Goal: Information Seeking & Learning: Learn about a topic

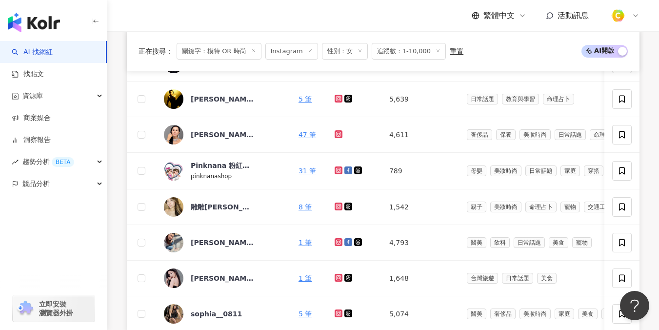
scroll to position [529, 0]
click at [210, 205] on div "雕雕Krista Sun" at bounding box center [222, 206] width 63 height 10
click at [220, 239] on div "[PERSON_NAME][PERSON_NAME] Liang" at bounding box center [222, 242] width 63 height 10
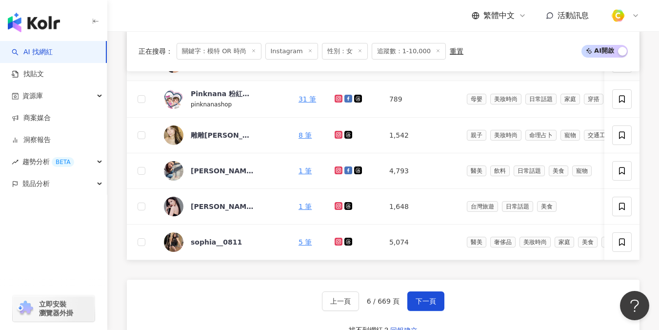
scroll to position [665, 0]
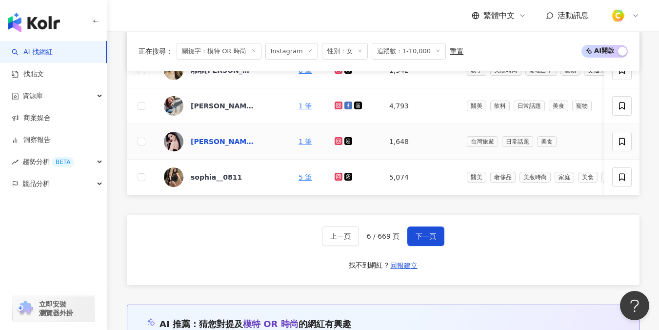
click at [217, 139] on div "Queenie Chien/錢嘉馨" at bounding box center [222, 141] width 63 height 10
click at [207, 179] on div "sophia__0811" at bounding box center [216, 177] width 51 height 10
click at [428, 239] on span "下一頁" at bounding box center [425, 236] width 20 height 8
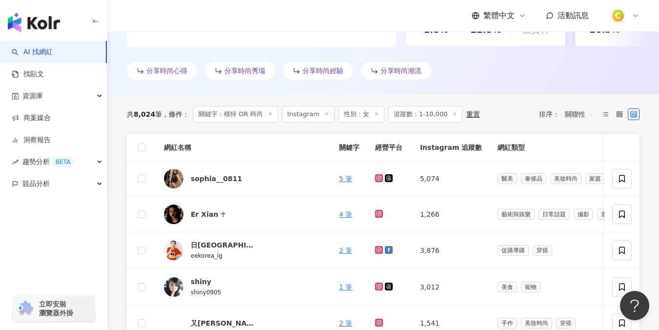
scroll to position [287, 0]
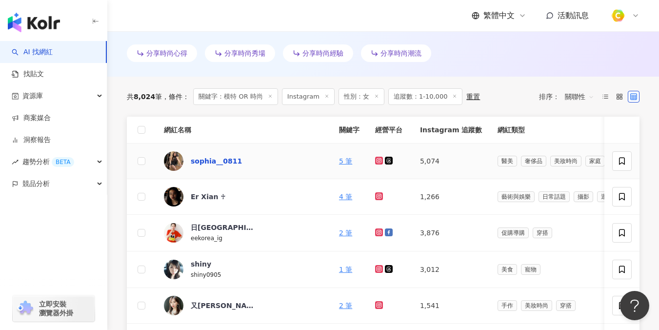
click at [208, 160] on div "sophia__0811" at bounding box center [216, 161] width 51 height 10
click at [195, 196] on div "Er Xian ♰" at bounding box center [208, 197] width 35 height 10
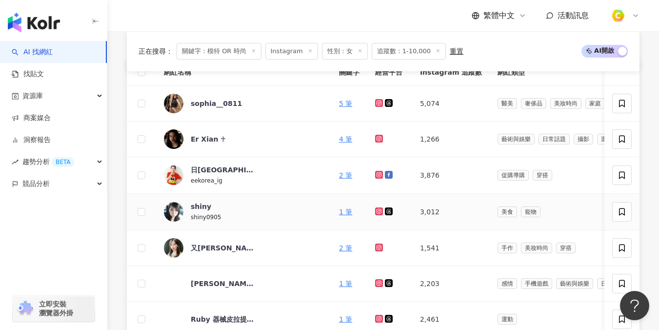
scroll to position [373, 0]
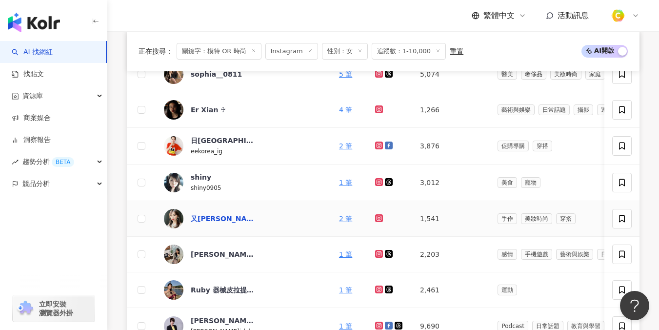
click at [211, 215] on div "又僖的時尚生活♡ ootd ♡ fashion" at bounding box center [222, 219] width 63 height 10
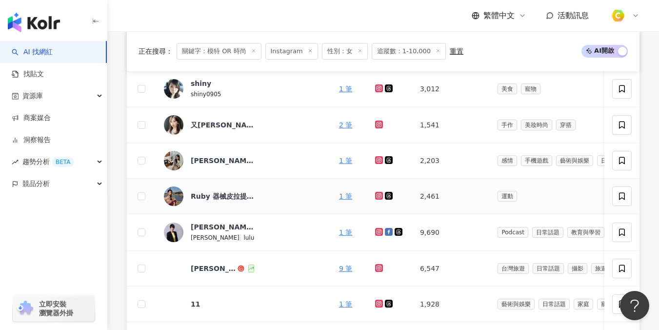
scroll to position [478, 0]
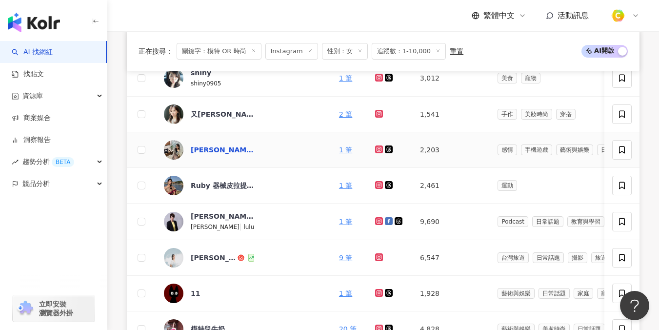
click at [210, 150] on div "劉恬欣" at bounding box center [222, 150] width 63 height 10
click at [230, 185] on div "Ruby 器械皮拉提斯教練🤸🏼‍♀️" at bounding box center [222, 185] width 63 height 10
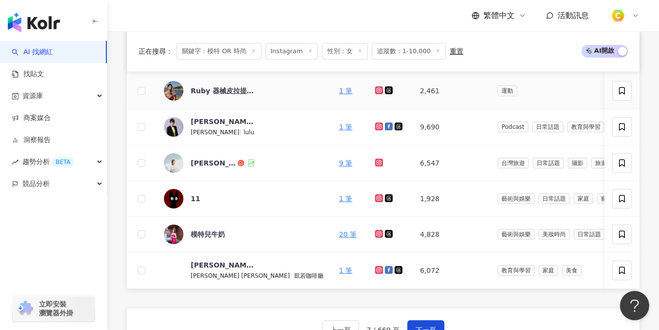
scroll to position [615, 0]
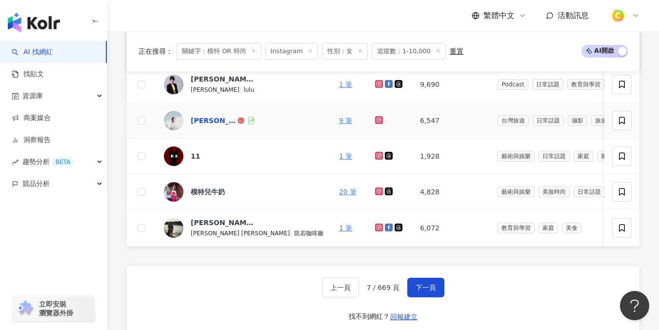
click at [199, 122] on div "慧蓉" at bounding box center [213, 121] width 45 height 10
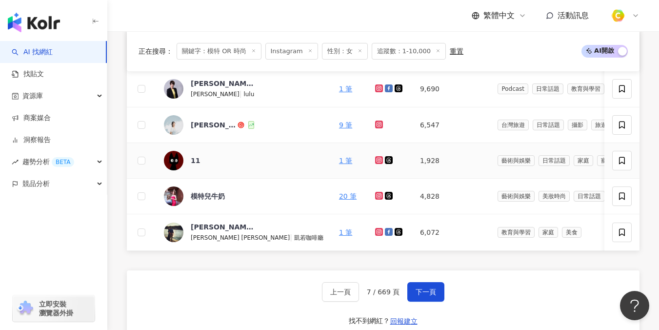
scroll to position [594, 0]
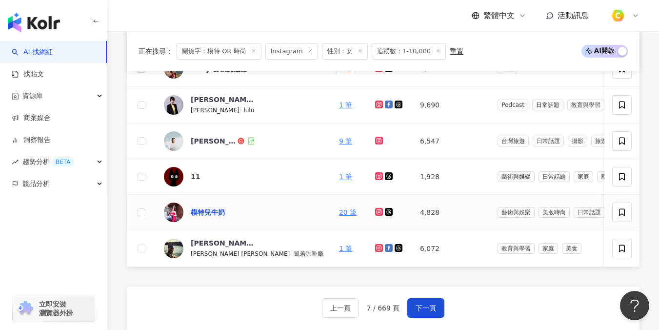
click at [214, 212] on div "模特兒牛奶" at bounding box center [208, 212] width 34 height 10
click at [217, 246] on div "Carol 凱若的生活・教育・實驗" at bounding box center [222, 243] width 63 height 10
click at [429, 317] on button "下一頁" at bounding box center [425, 307] width 37 height 19
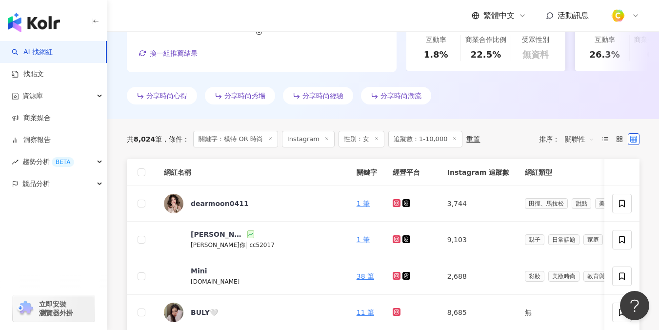
scroll to position [261, 0]
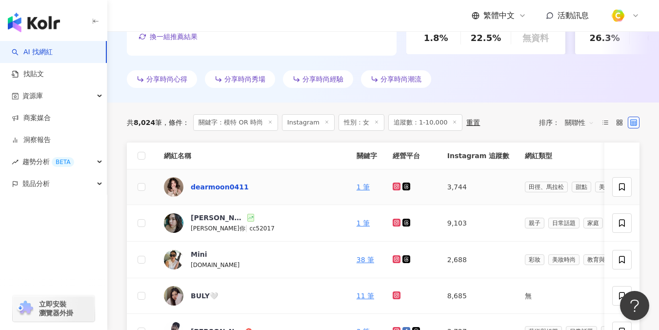
click at [229, 191] on div "dearmoon0411" at bounding box center [220, 187] width 58 height 10
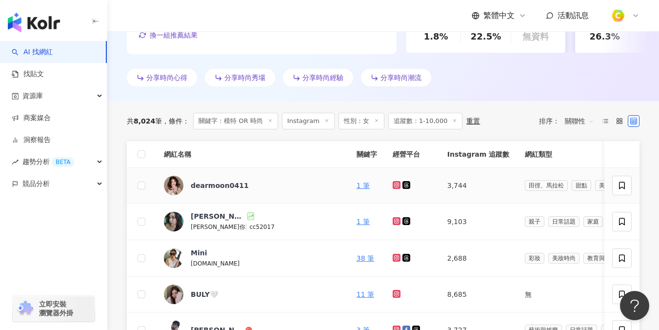
scroll to position [263, 0]
click at [193, 219] on div "Connie Lin" at bounding box center [218, 216] width 55 height 10
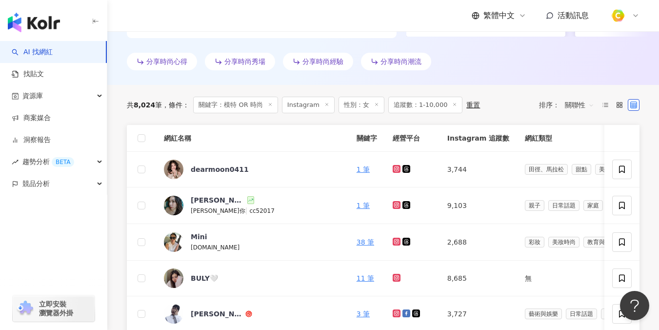
scroll to position [292, 0]
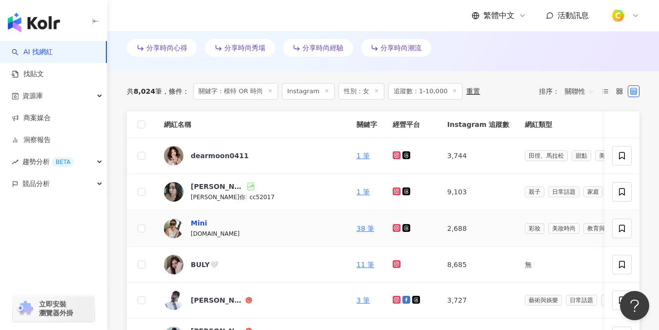
click at [193, 223] on div "Mini" at bounding box center [199, 223] width 17 height 10
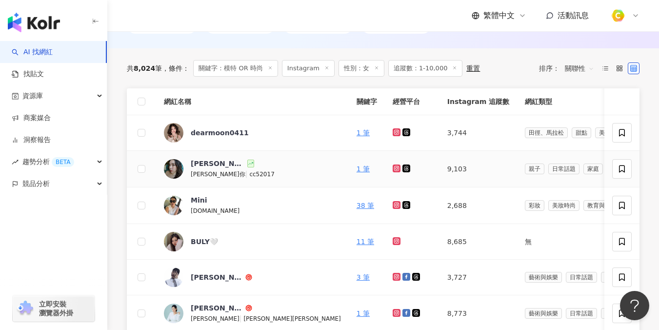
scroll to position [340, 0]
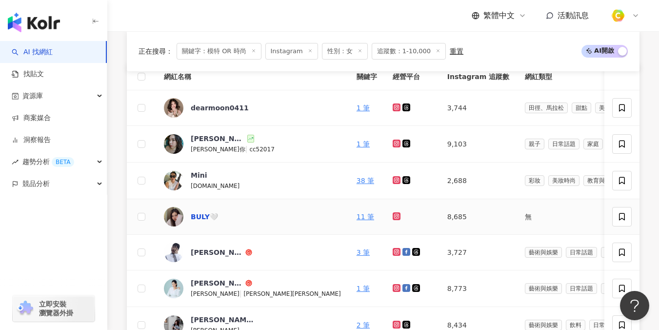
click at [195, 216] on div "BULY🤍" at bounding box center [204, 217] width 27 height 10
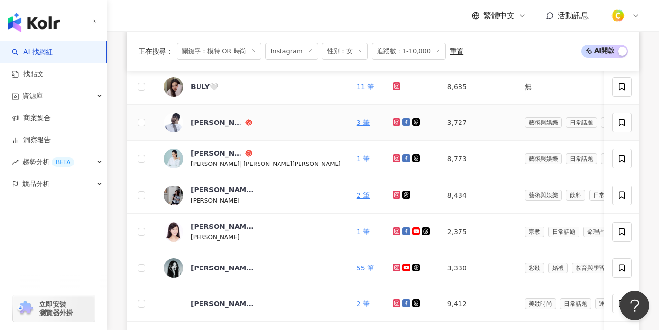
scroll to position [469, 0]
click at [220, 122] on div "蔣蘋 Pin Chiang" at bounding box center [217, 122] width 53 height 10
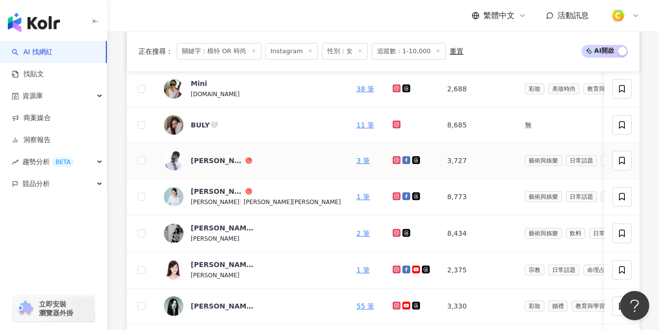
scroll to position [441, 0]
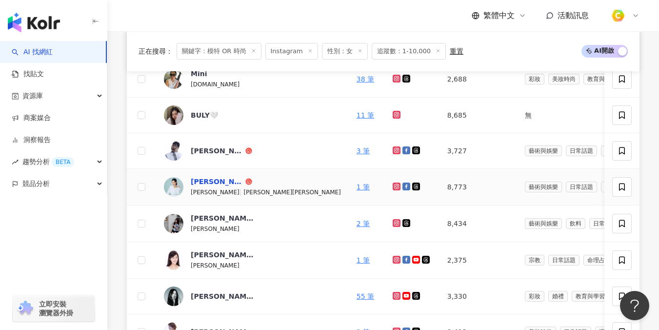
click at [199, 184] on div "林利霏" at bounding box center [217, 181] width 53 height 10
click at [218, 219] on div "倪妮【17】" at bounding box center [222, 218] width 63 height 10
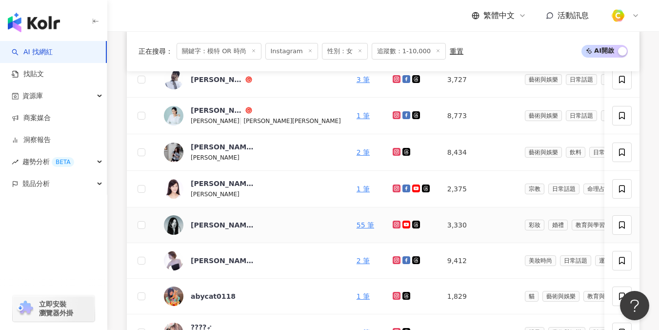
scroll to position [524, 0]
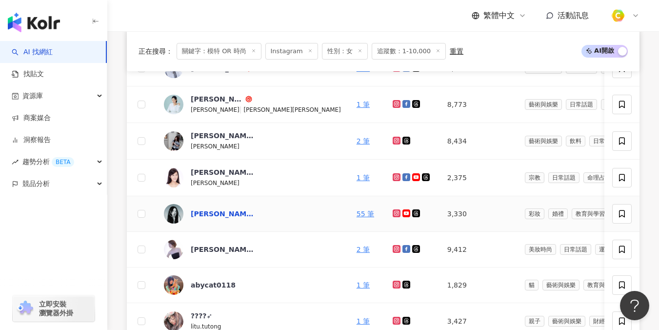
click at [233, 216] on div "張樂理 LeLi Yen" at bounding box center [222, 214] width 63 height 10
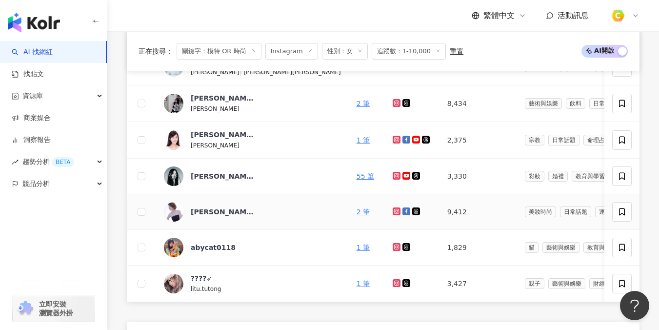
scroll to position [577, 0]
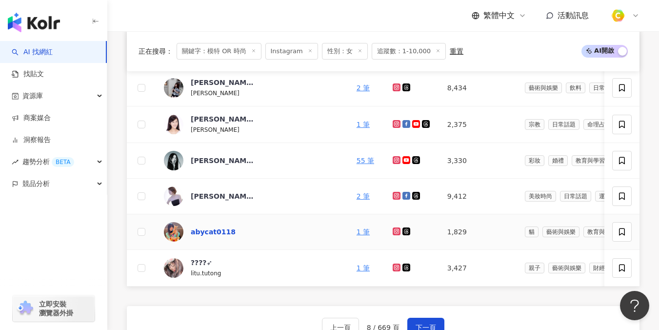
click at [210, 233] on div "abycat0118" at bounding box center [213, 232] width 45 height 10
click at [208, 263] on div "????➶" at bounding box center [201, 262] width 21 height 10
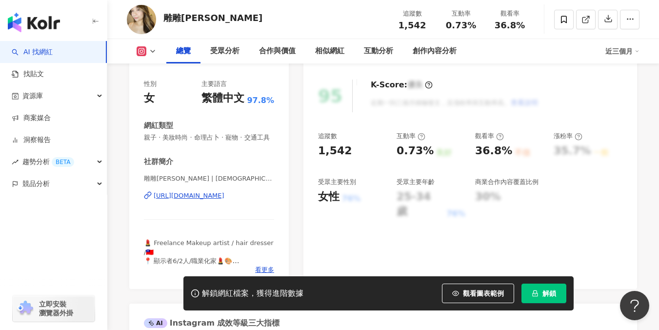
click at [224, 194] on div "https://www.instagram.com/kristadiao/" at bounding box center [189, 195] width 71 height 9
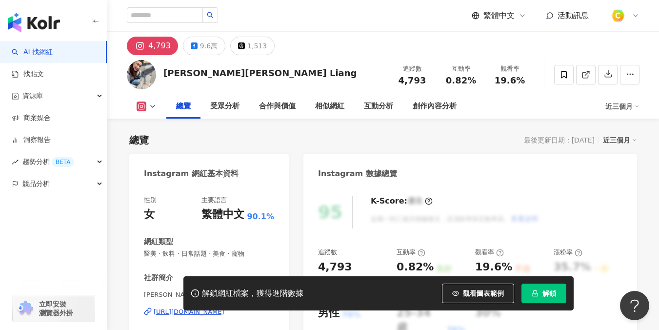
scroll to position [146, 0]
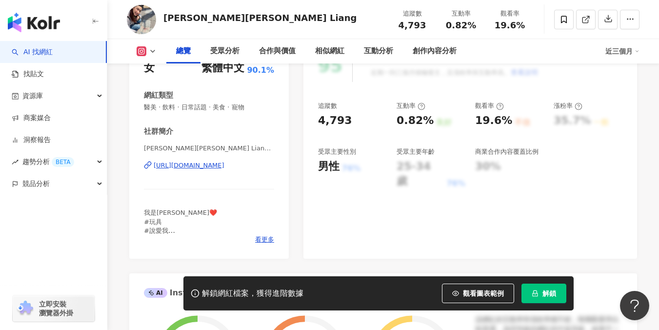
click at [217, 165] on div "https://www.instagram.com/yichen1981/" at bounding box center [189, 165] width 71 height 9
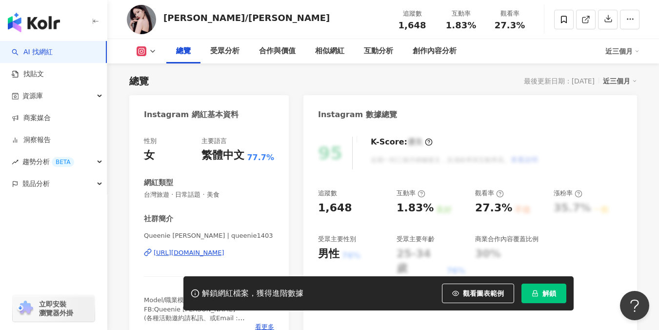
scroll to position [61, 0]
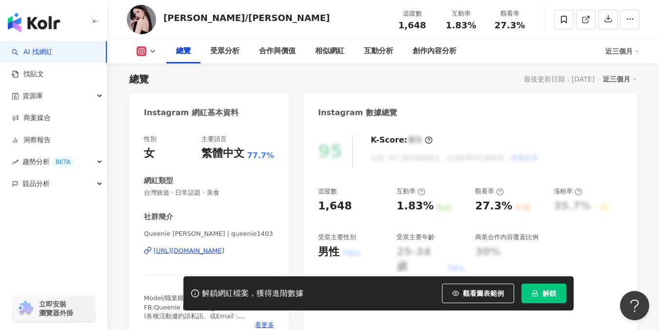
click at [224, 250] on div "https://www.instagram.com/queenie1403/" at bounding box center [189, 250] width 71 height 9
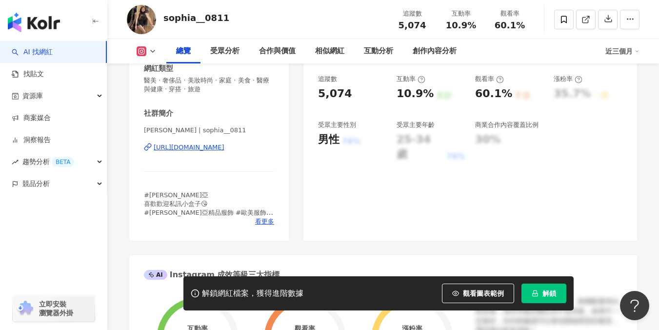
click at [208, 147] on div "[URL][DOMAIN_NAME]" at bounding box center [189, 147] width 71 height 9
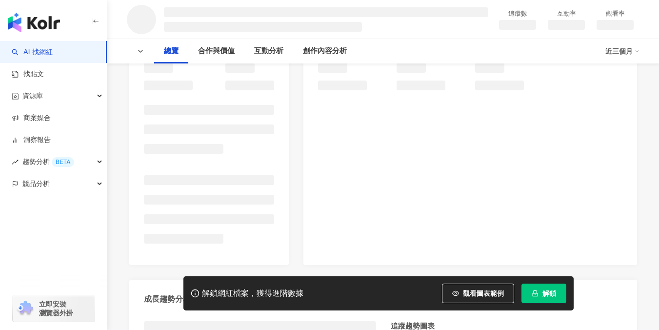
scroll to position [137, 0]
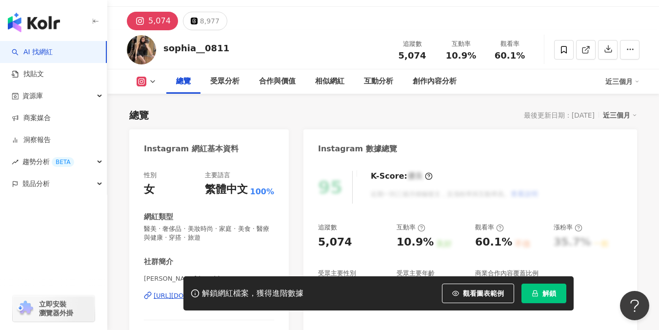
scroll to position [143, 0]
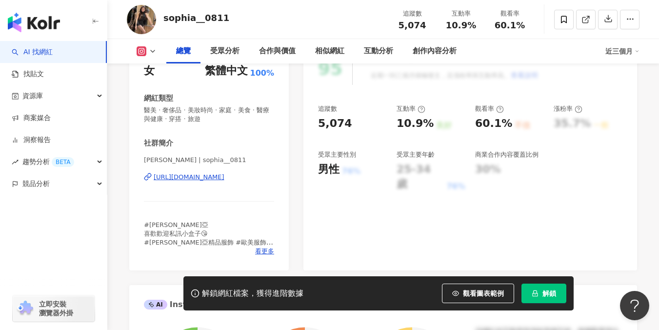
click at [210, 175] on div "https://www.instagram.com/sophia__0811/" at bounding box center [189, 177] width 71 height 9
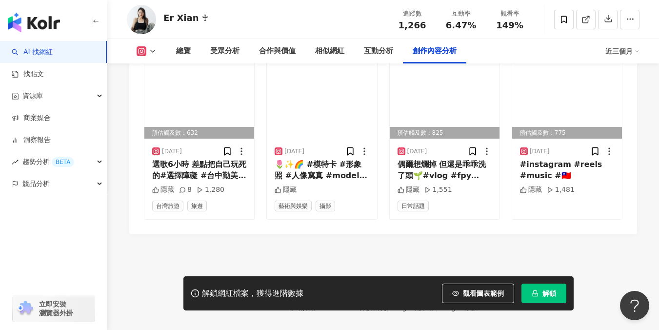
scroll to position [3109, 0]
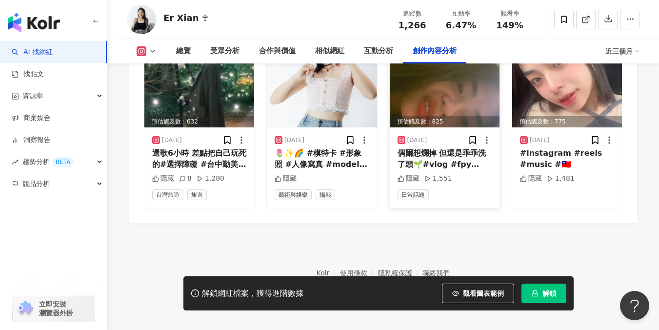
click at [457, 98] on img at bounding box center [445, 83] width 110 height 87
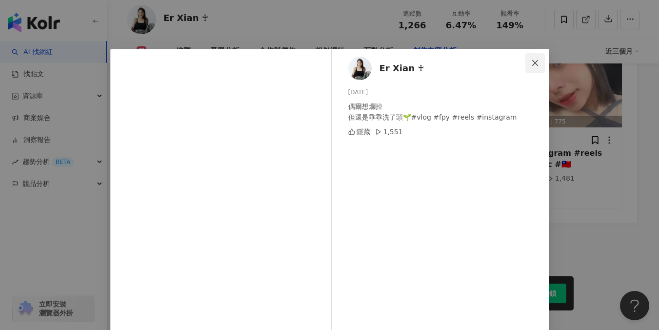
click at [533, 59] on icon "close" at bounding box center [535, 63] width 8 height 8
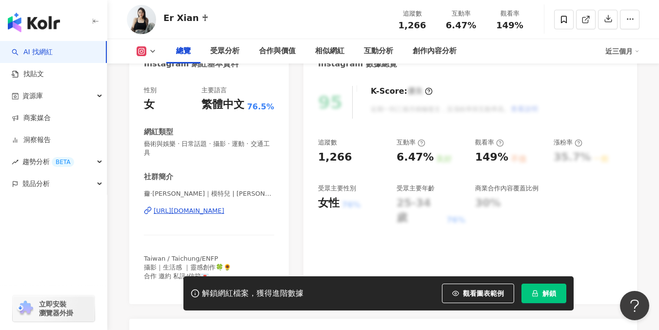
scroll to position [156, 0]
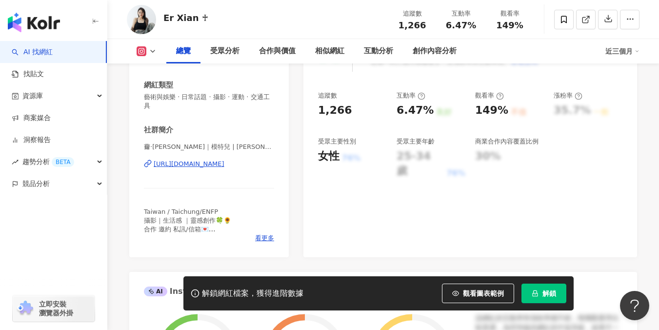
click at [224, 159] on div "https://www.instagram.com/erxianh/" at bounding box center [189, 163] width 71 height 9
drag, startPoint x: 164, startPoint y: 14, endPoint x: 202, endPoint y: 15, distance: 38.0
click at [202, 15] on div "Er Xian ♰ 追蹤數 1,266 互動率 6.47% 觀看率 149%" at bounding box center [382, 19] width 551 height 39
copy div "Er Xian ♰"
drag, startPoint x: 402, startPoint y: 23, endPoint x: 425, endPoint y: 23, distance: 23.4
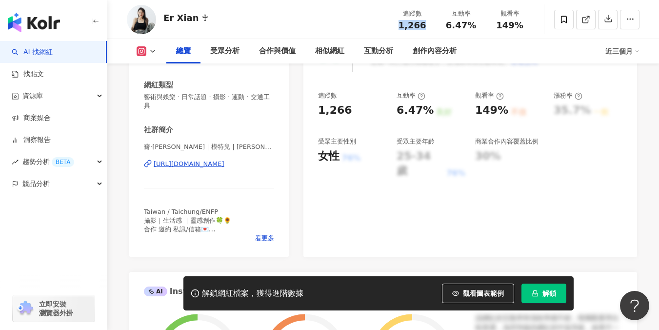
click at [425, 23] on div "1,266" at bounding box center [411, 25] width 37 height 10
copy span "1,266"
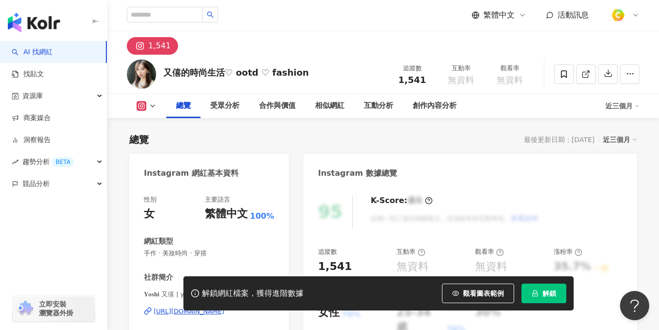
scroll to position [143, 0]
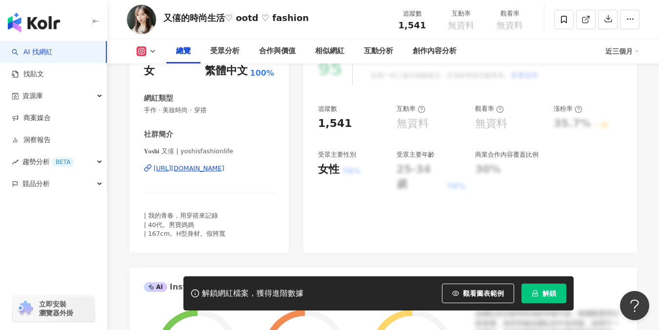
click at [206, 169] on div "[URL][DOMAIN_NAME]" at bounding box center [189, 168] width 71 height 9
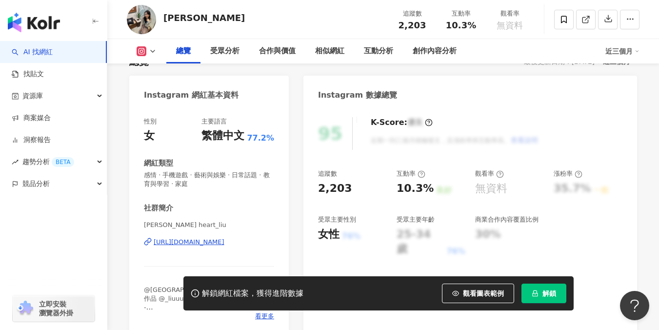
scroll to position [133, 0]
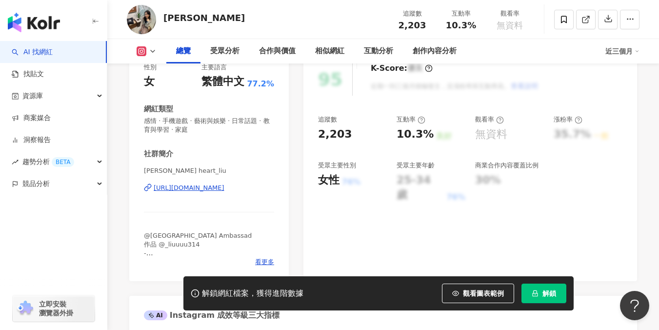
click at [224, 186] on div "https://www.instagram.com/heart_liu/" at bounding box center [189, 187] width 71 height 9
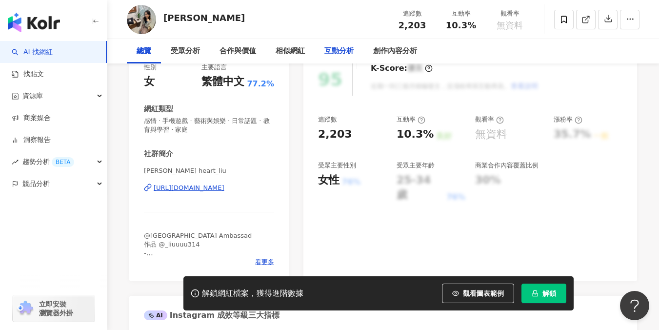
scroll to position [0, 0]
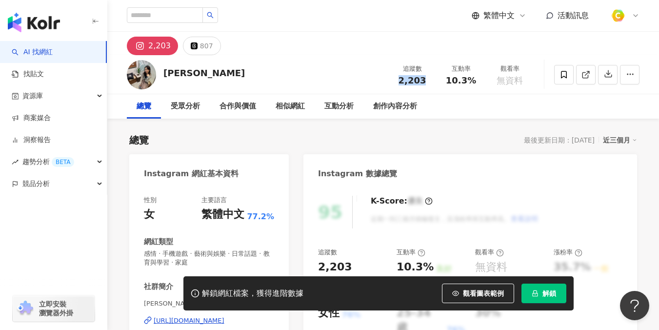
drag, startPoint x: 392, startPoint y: 74, endPoint x: 427, endPoint y: 79, distance: 35.1
click at [427, 79] on div "追蹤數 2,203" at bounding box center [412, 74] width 49 height 21
copy span "2,203"
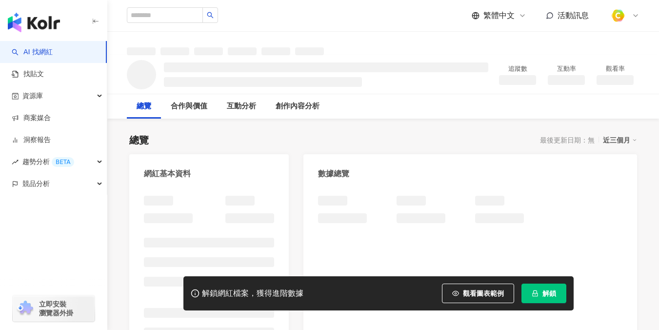
scroll to position [167, 0]
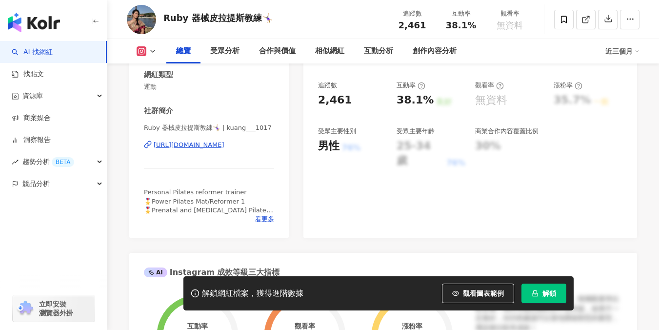
click at [224, 142] on div "[URL][DOMAIN_NAME]" at bounding box center [189, 144] width 71 height 9
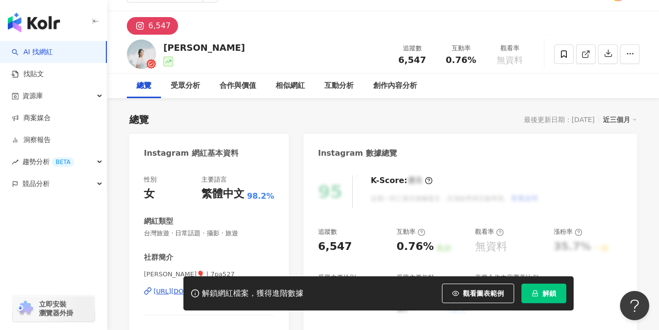
scroll to position [170, 0]
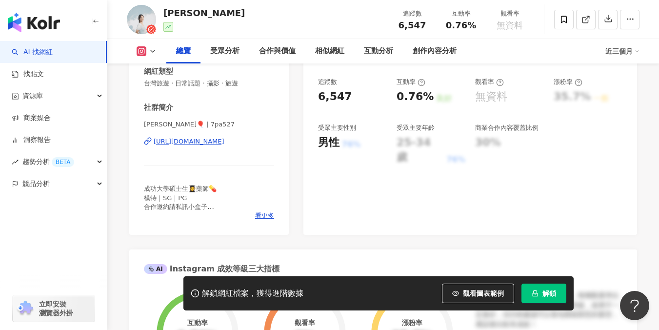
click at [209, 135] on div "慧蓉🎈 | 7pa527 https://www.instagram.com/7pa527/" at bounding box center [209, 148] width 130 height 57
click at [204, 141] on div "https://www.instagram.com/7pa527/" at bounding box center [189, 141] width 71 height 9
drag, startPoint x: 190, startPoint y: 9, endPoint x: 160, endPoint y: 10, distance: 29.8
click at [160, 10] on div "慧蓉 追蹤數 6,547 互動率 0.76% 觀看率 無資料" at bounding box center [382, 19] width 551 height 39
copy div "慧蓉"
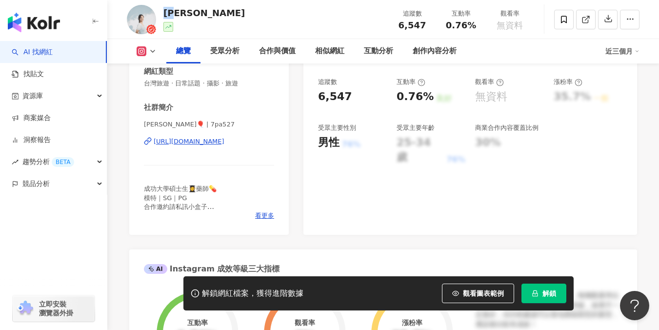
click at [201, 140] on div "https://www.instagram.com/7pa527/" at bounding box center [189, 141] width 71 height 9
drag, startPoint x: 313, startPoint y: 92, endPoint x: 356, endPoint y: 97, distance: 43.1
click at [356, 97] on div "95 K-Score : 優良 近期一到三個月積極發文，且漲粉率與互動率高。 查看說明 追蹤數 6,547 互動率 0.76% 良好 觀看率 無資料 漲粉率 …" at bounding box center [469, 125] width 333 height 219
copy div "6,547"
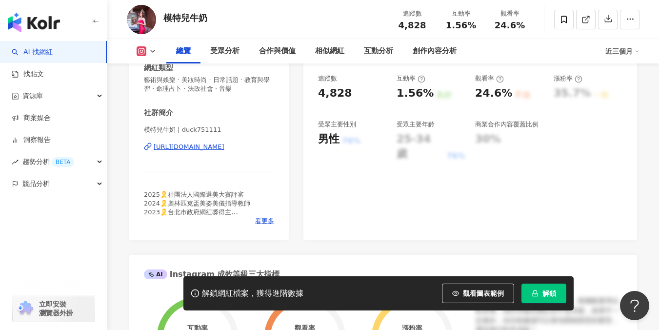
scroll to position [151, 0]
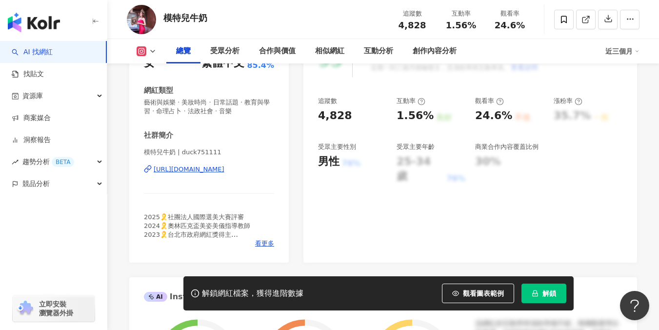
click at [224, 172] on div "[URL][DOMAIN_NAME]" at bounding box center [189, 169] width 71 height 9
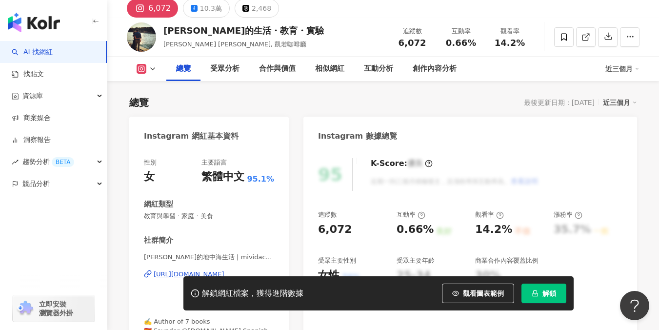
scroll to position [52, 0]
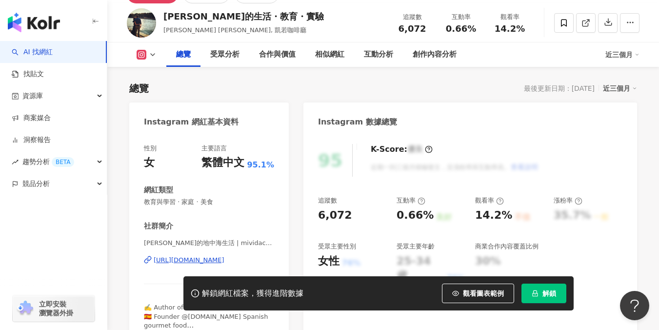
click at [203, 259] on div "https://www.instagram.com/mividacarol/" at bounding box center [189, 259] width 71 height 9
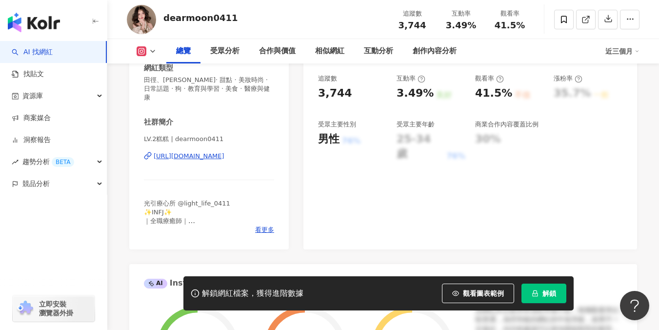
scroll to position [156, 0]
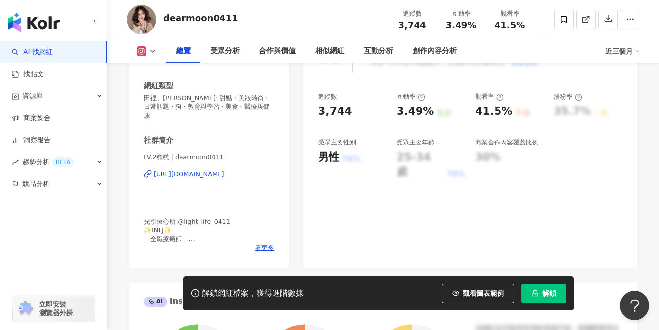
click at [224, 170] on div "[URL][DOMAIN_NAME]" at bounding box center [189, 174] width 71 height 9
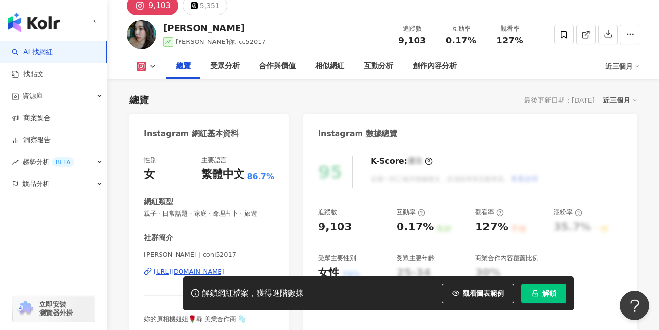
scroll to position [123, 0]
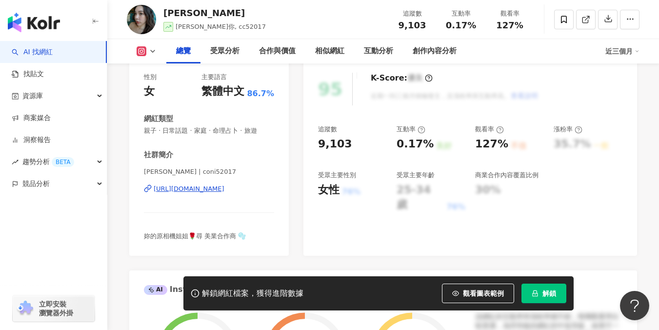
click at [221, 190] on div "[URL][DOMAIN_NAME]" at bounding box center [189, 188] width 71 height 9
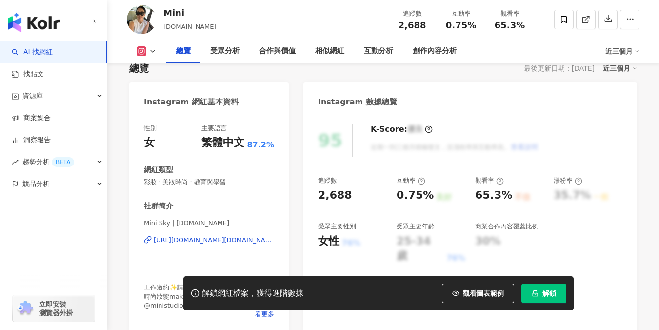
scroll to position [73, 0]
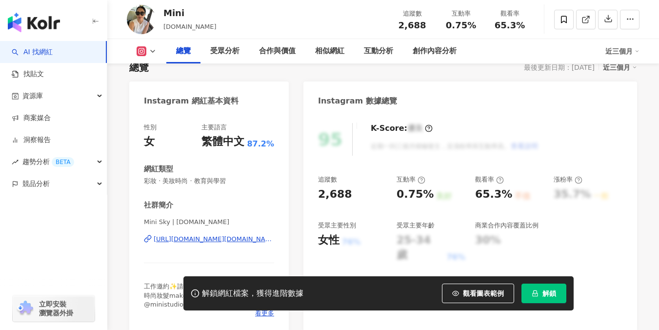
click at [197, 238] on div "https://www.instagram.com/sky.mini/" at bounding box center [214, 238] width 120 height 9
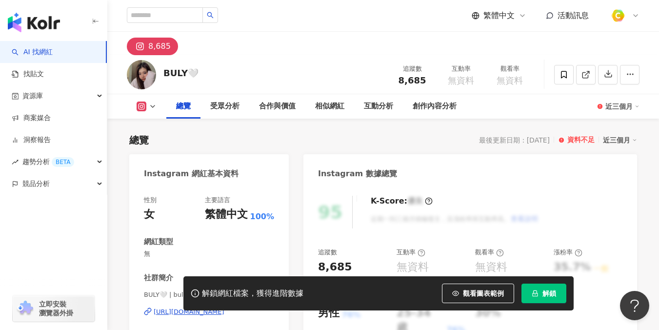
scroll to position [157, 0]
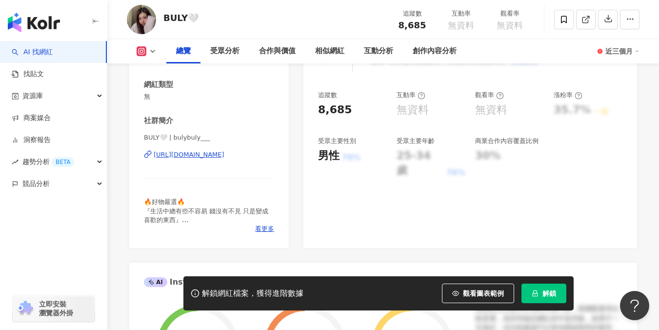
click at [224, 157] on div "[URL][DOMAIN_NAME]" at bounding box center [189, 154] width 71 height 9
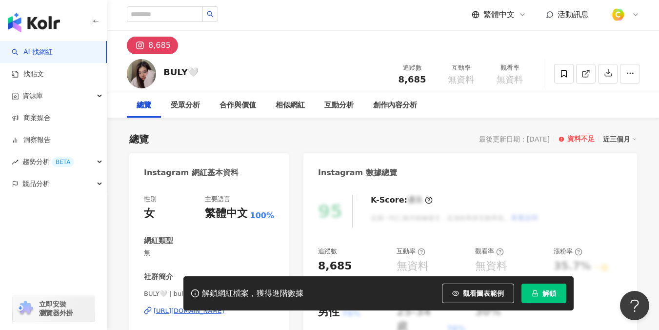
scroll to position [0, 0]
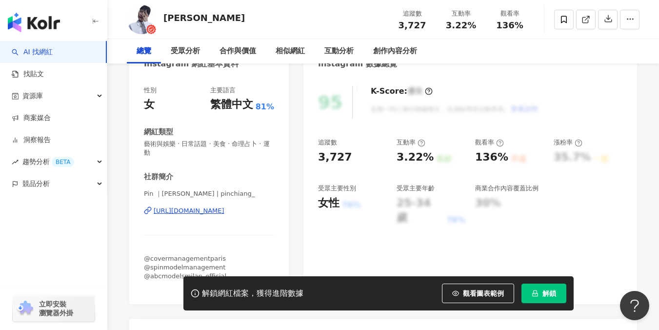
scroll to position [138, 0]
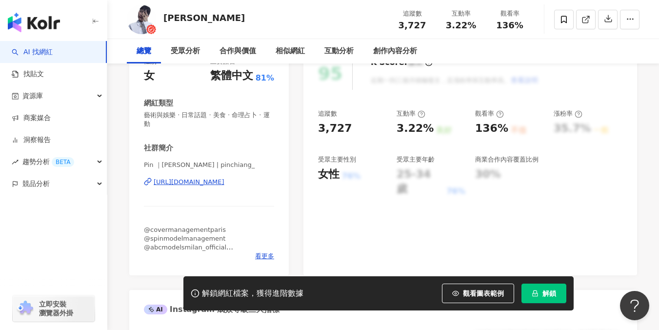
click at [208, 177] on div "https://www.instagram.com/pinchiang_/" at bounding box center [189, 181] width 71 height 9
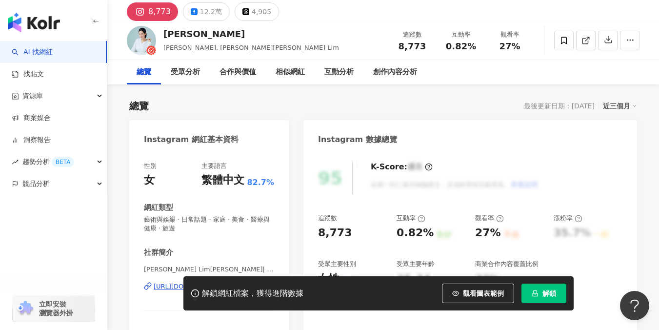
click at [192, 282] on div "https://www.instagram.com/ginalimlifei/" at bounding box center [189, 286] width 71 height 9
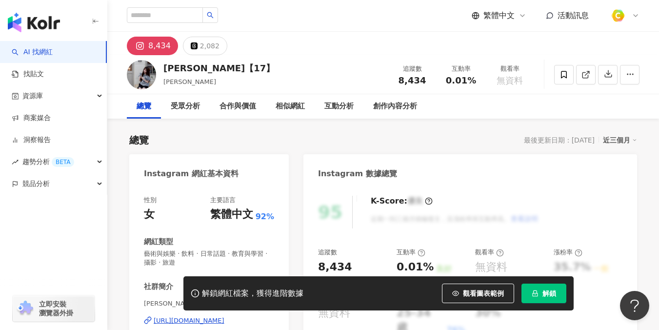
scroll to position [137, 0]
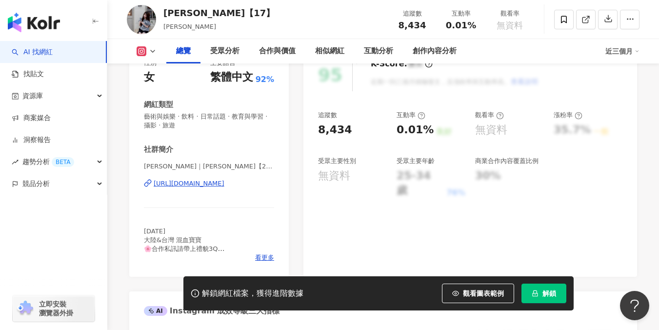
click at [224, 182] on div "[URL][DOMAIN_NAME]" at bounding box center [189, 183] width 71 height 9
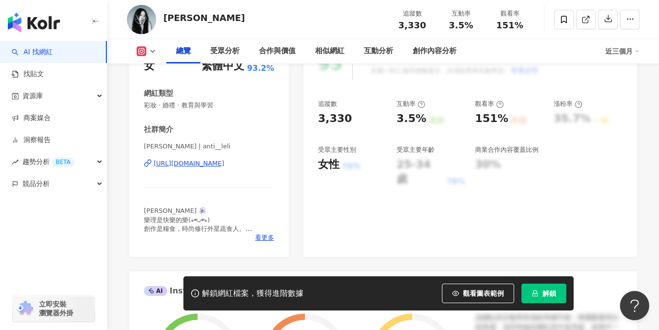
scroll to position [151, 0]
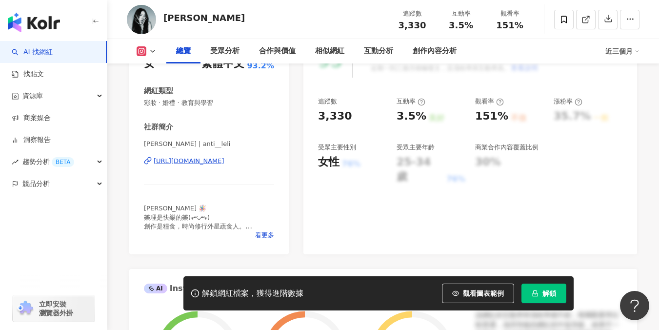
click at [224, 160] on div "https://www.instagram.com/anti__leli/" at bounding box center [189, 160] width 71 height 9
drag, startPoint x: 165, startPoint y: 16, endPoint x: 229, endPoint y: 18, distance: 63.9
click at [229, 18] on div "張樂理 LeLi Yen 追蹤數 3,330 互動率 3.5% 觀看率 151%" at bounding box center [382, 19] width 551 height 39
copy div "張樂理 LeLi Yen"
drag, startPoint x: 316, startPoint y: 117, endPoint x: 350, endPoint y: 117, distance: 34.1
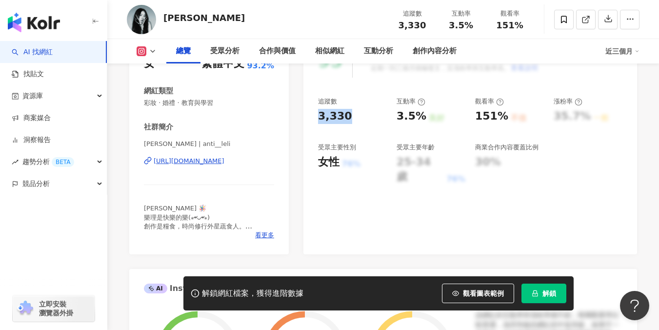
click at [350, 117] on div "95 K-Score : 優良 近期一到三個月積極發文，且漲粉率與互動率高。 查看說明 追蹤數 3,330 互動率 3.5% 良好 觀看率 151% 不佳 漲…" at bounding box center [469, 144] width 333 height 219
copy div "3,330"
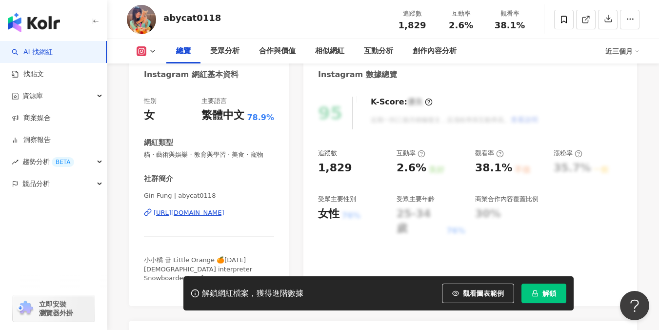
click at [201, 212] on div "https://www.instagram.com/abycat0118/" at bounding box center [189, 212] width 71 height 9
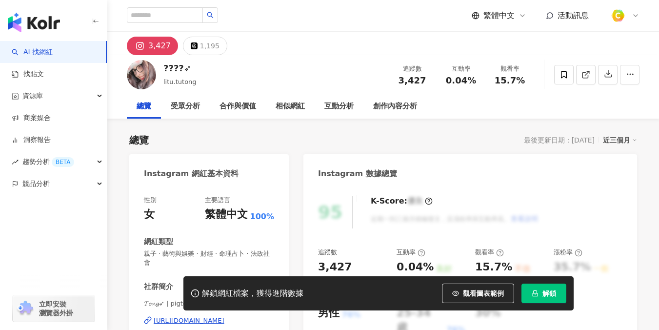
click at [215, 316] on div "[URL][DOMAIN_NAME]" at bounding box center [189, 320] width 71 height 9
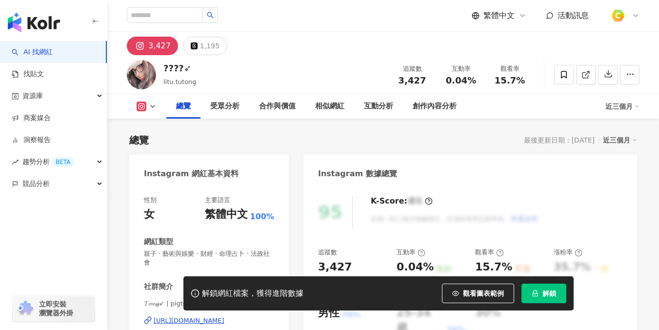
scroll to position [132, 0]
